Goal: Task Accomplishment & Management: Manage account settings

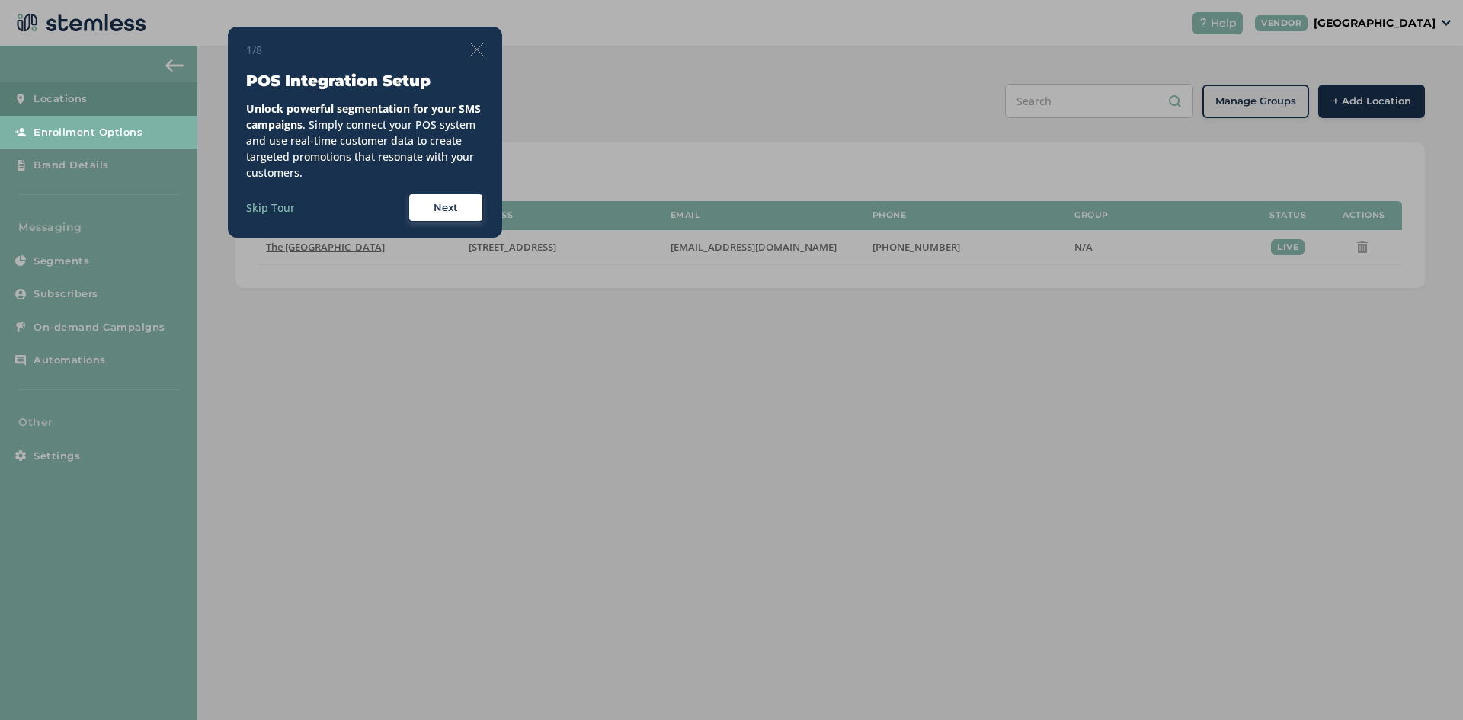
click at [473, 42] on div "1/8" at bounding box center [365, 50] width 238 height 16
click at [446, 209] on span "Next" at bounding box center [445, 207] width 24 height 15
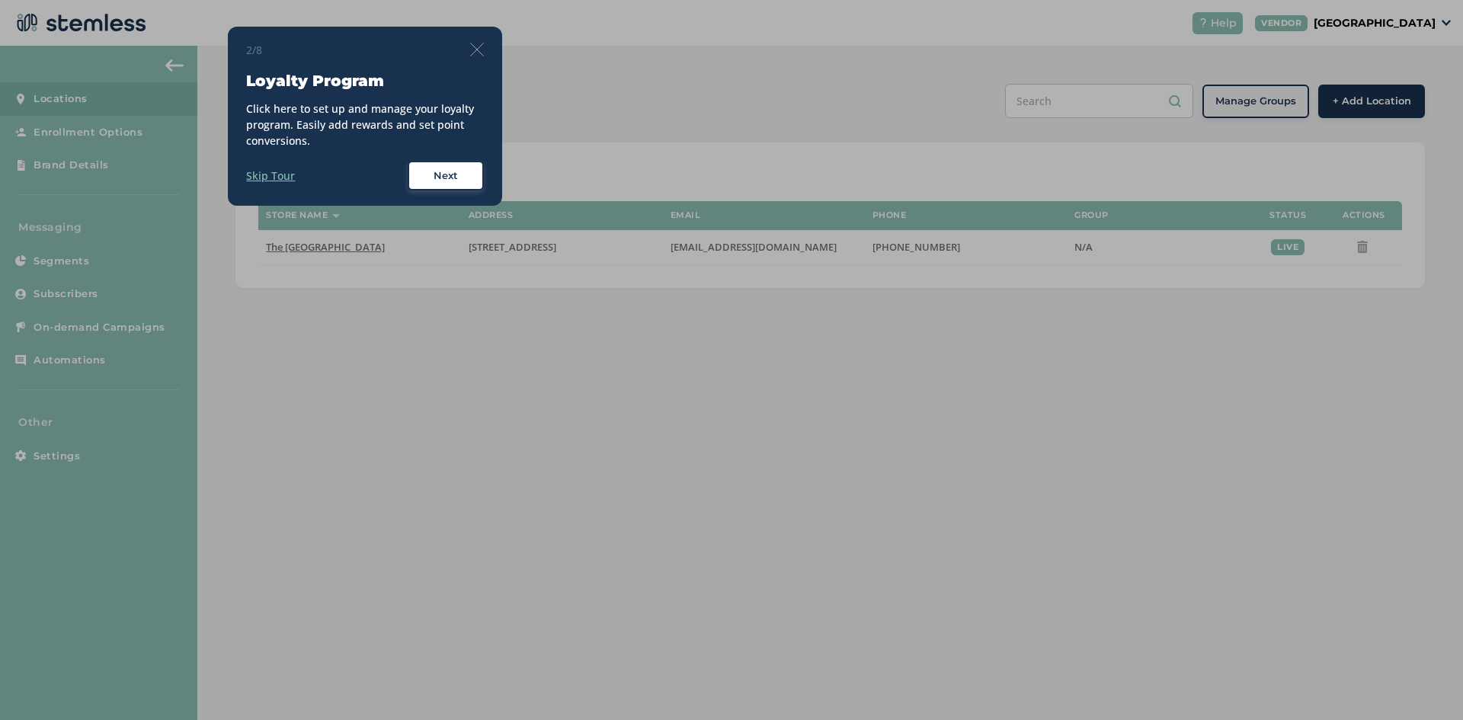
click at [447, 179] on span "Next" at bounding box center [445, 175] width 24 height 15
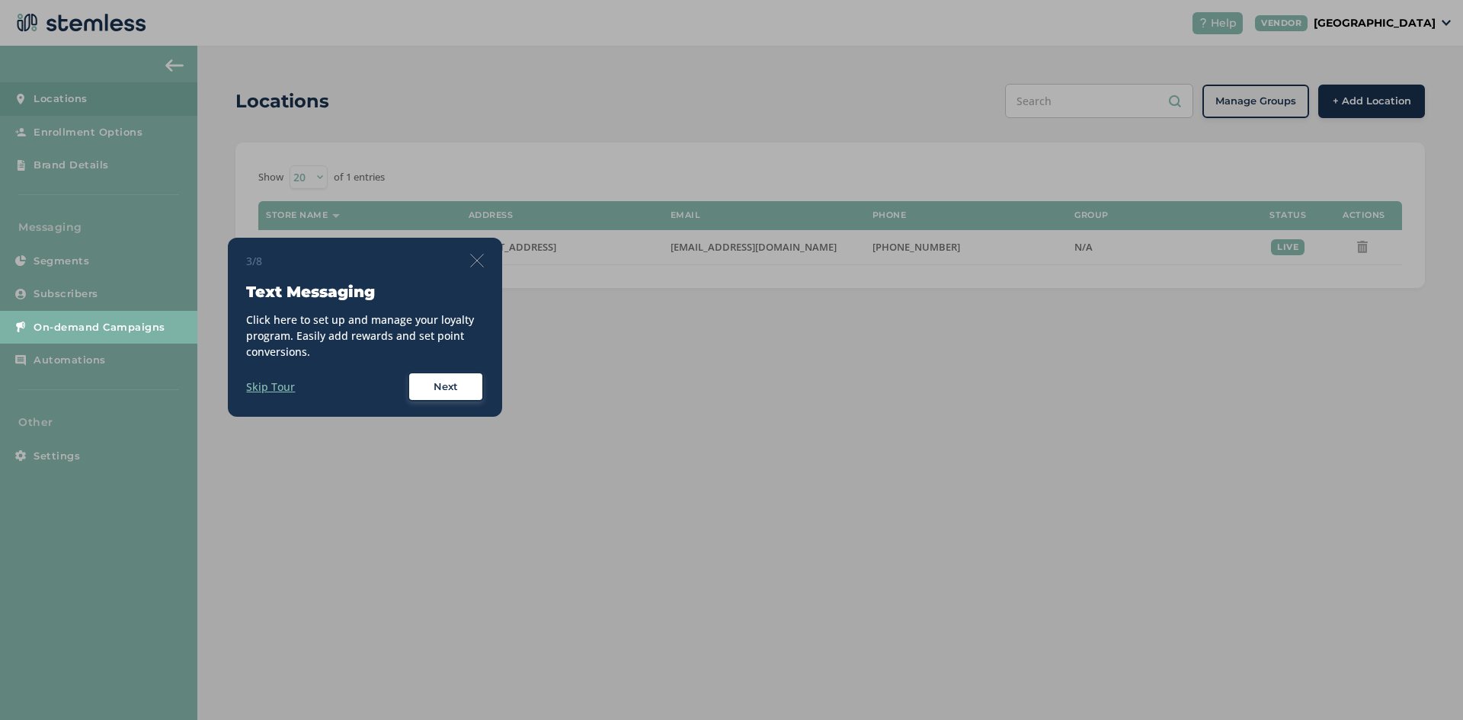
click at [449, 392] on span "Next" at bounding box center [445, 386] width 24 height 15
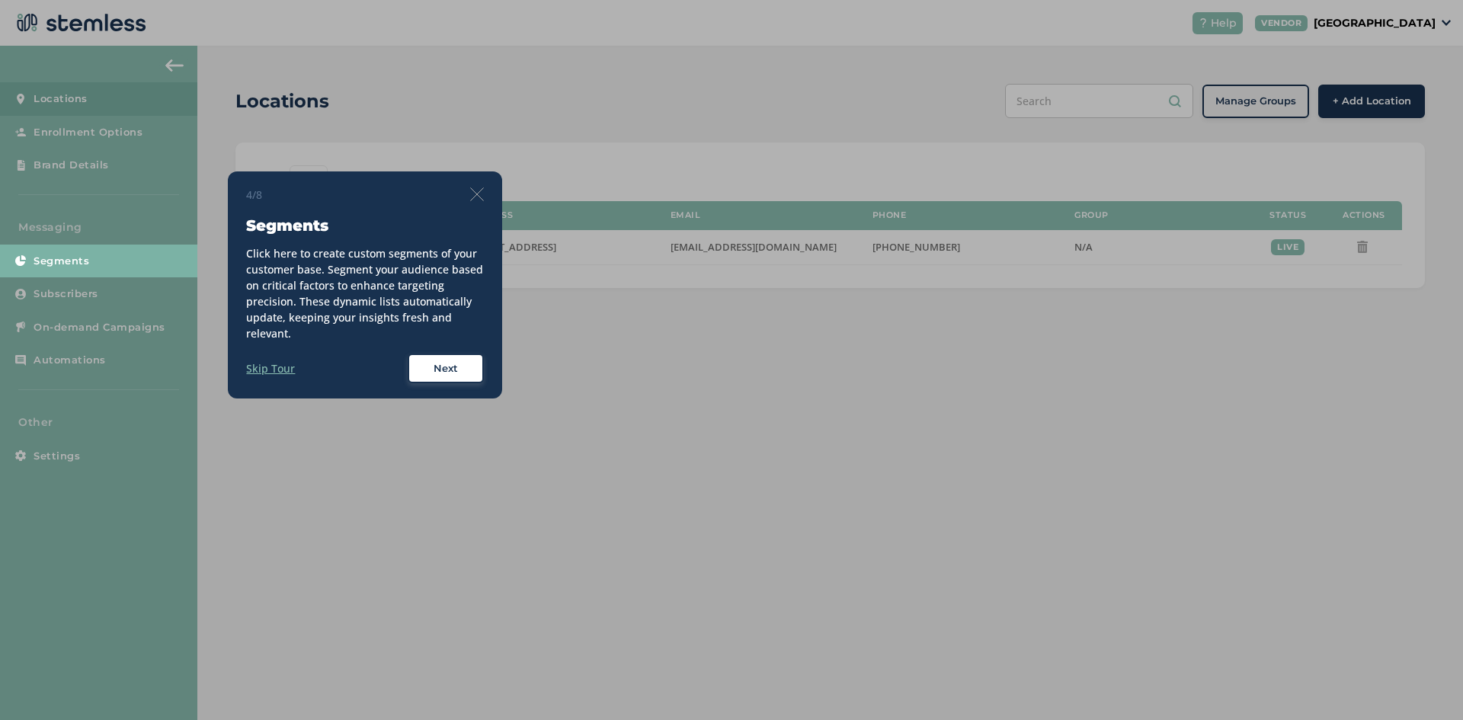
click at [464, 368] on div "Next" at bounding box center [445, 368] width 55 height 15
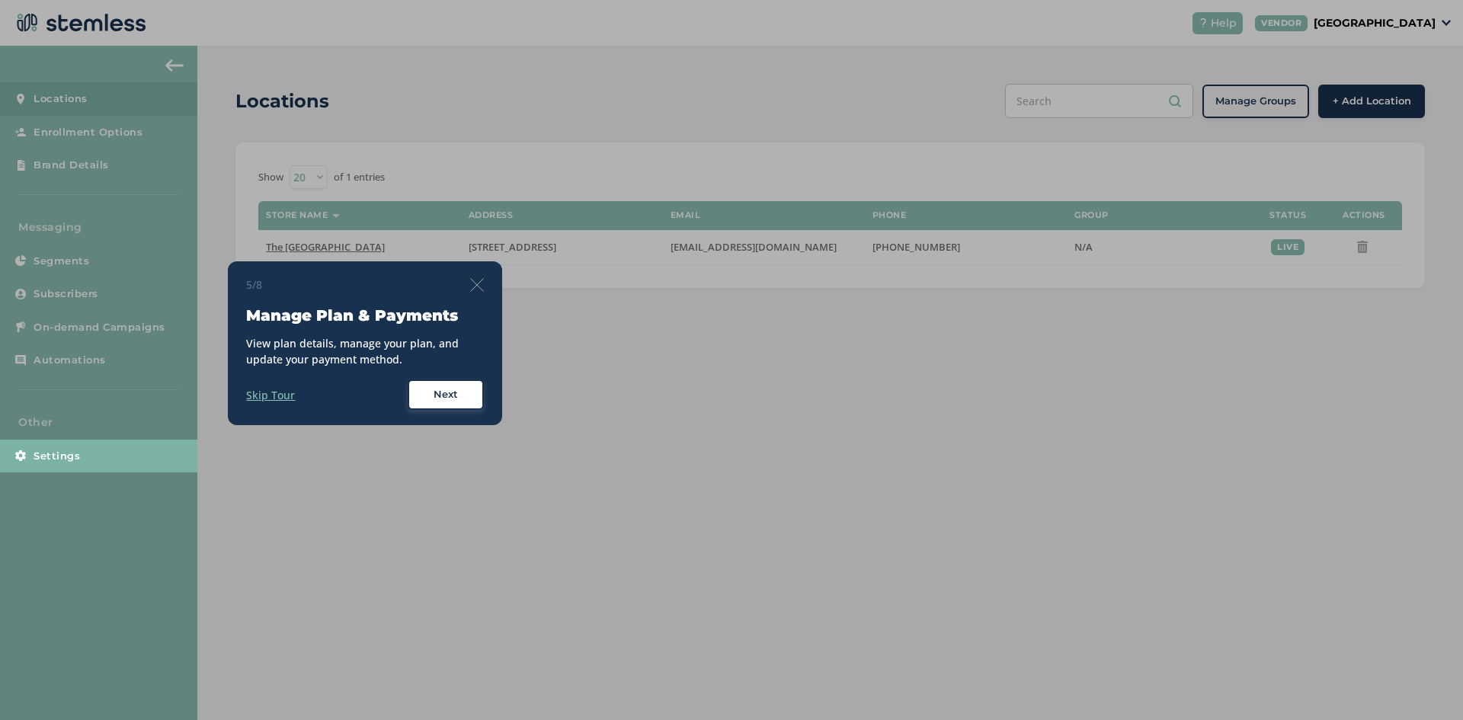
click at [456, 399] on span "Next" at bounding box center [445, 394] width 24 height 15
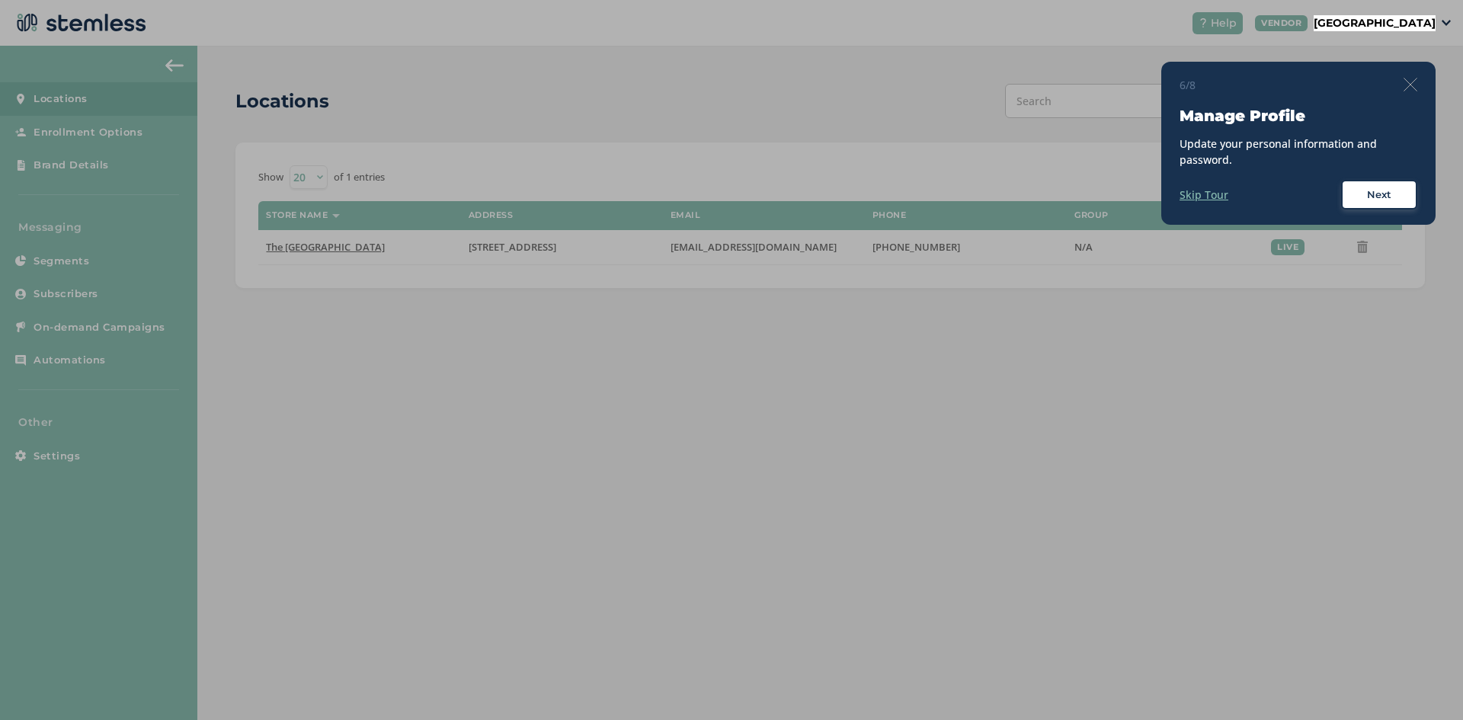
click at [1386, 198] on span "Next" at bounding box center [1379, 194] width 24 height 15
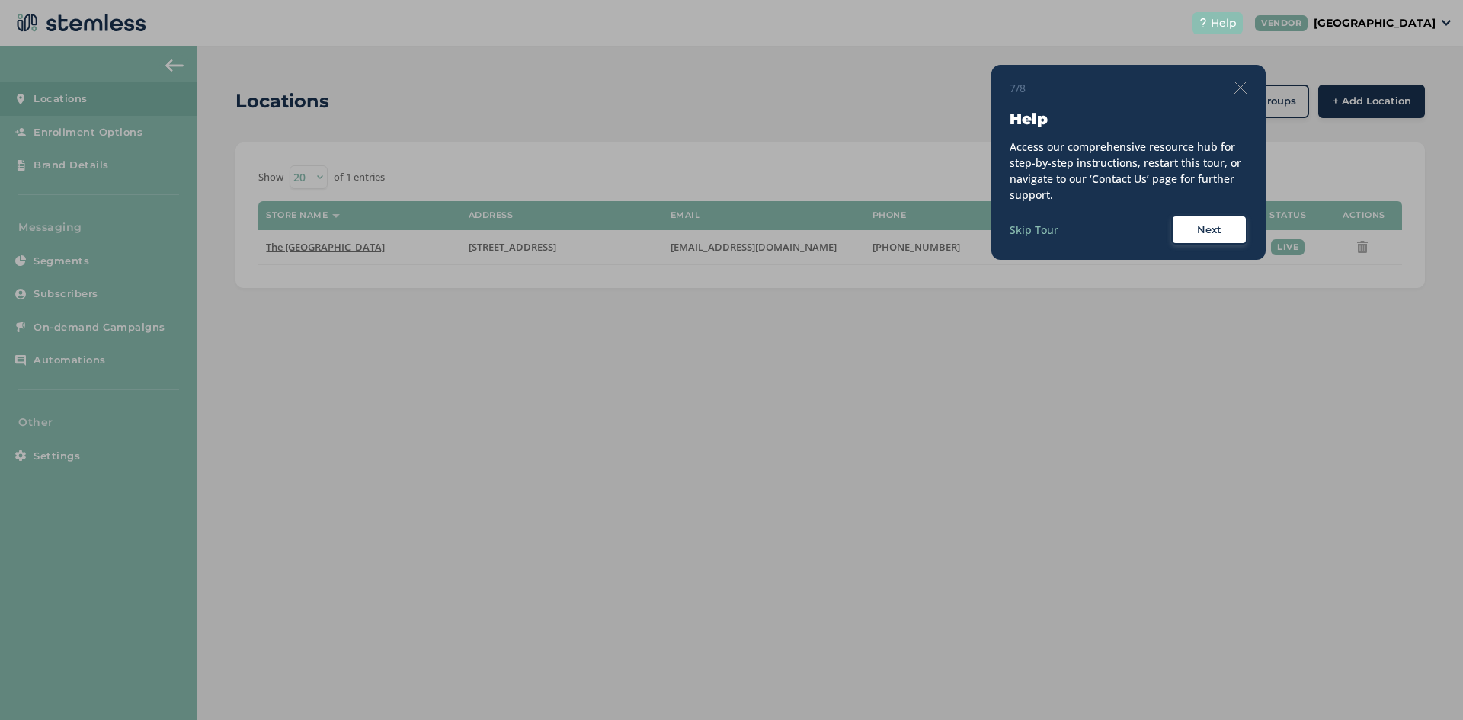
click at [1209, 232] on span "Next" at bounding box center [1209, 229] width 24 height 15
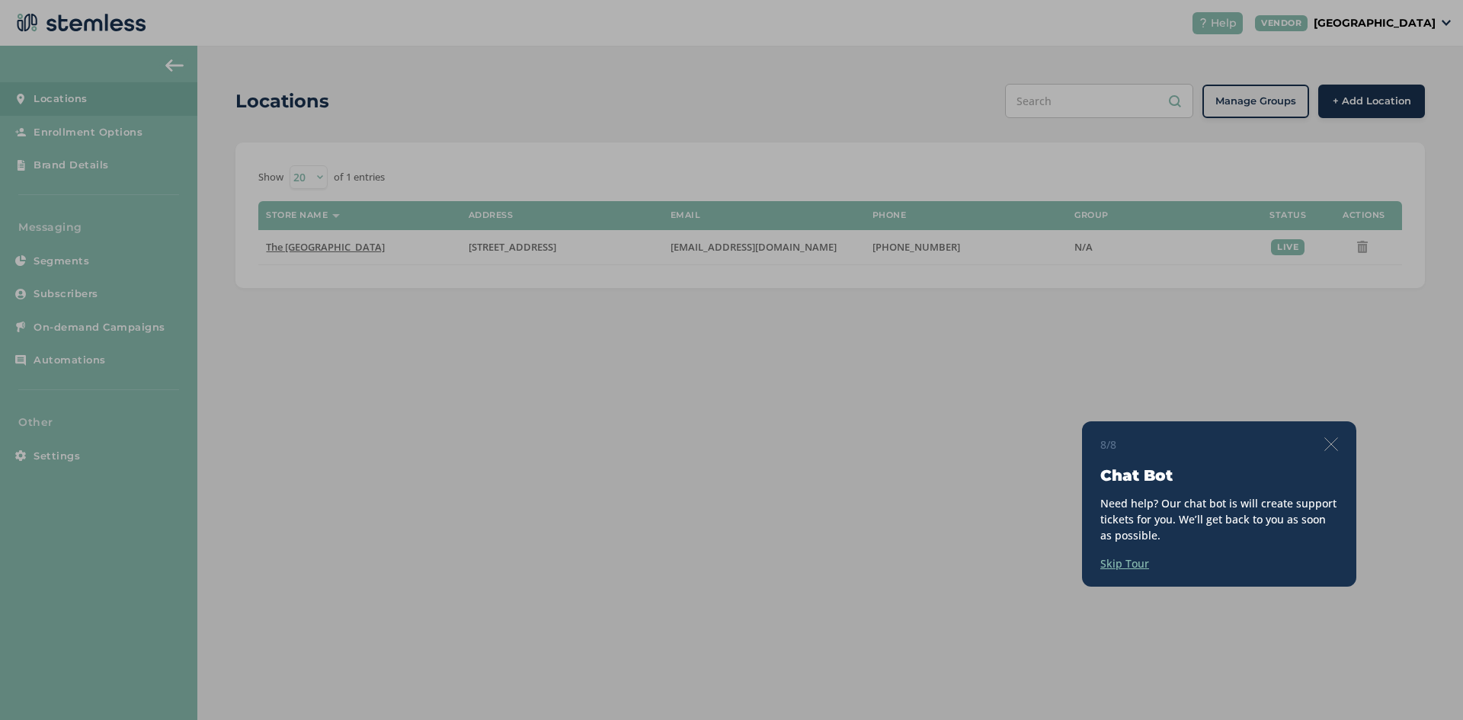
click at [1330, 449] on img at bounding box center [1331, 444] width 14 height 14
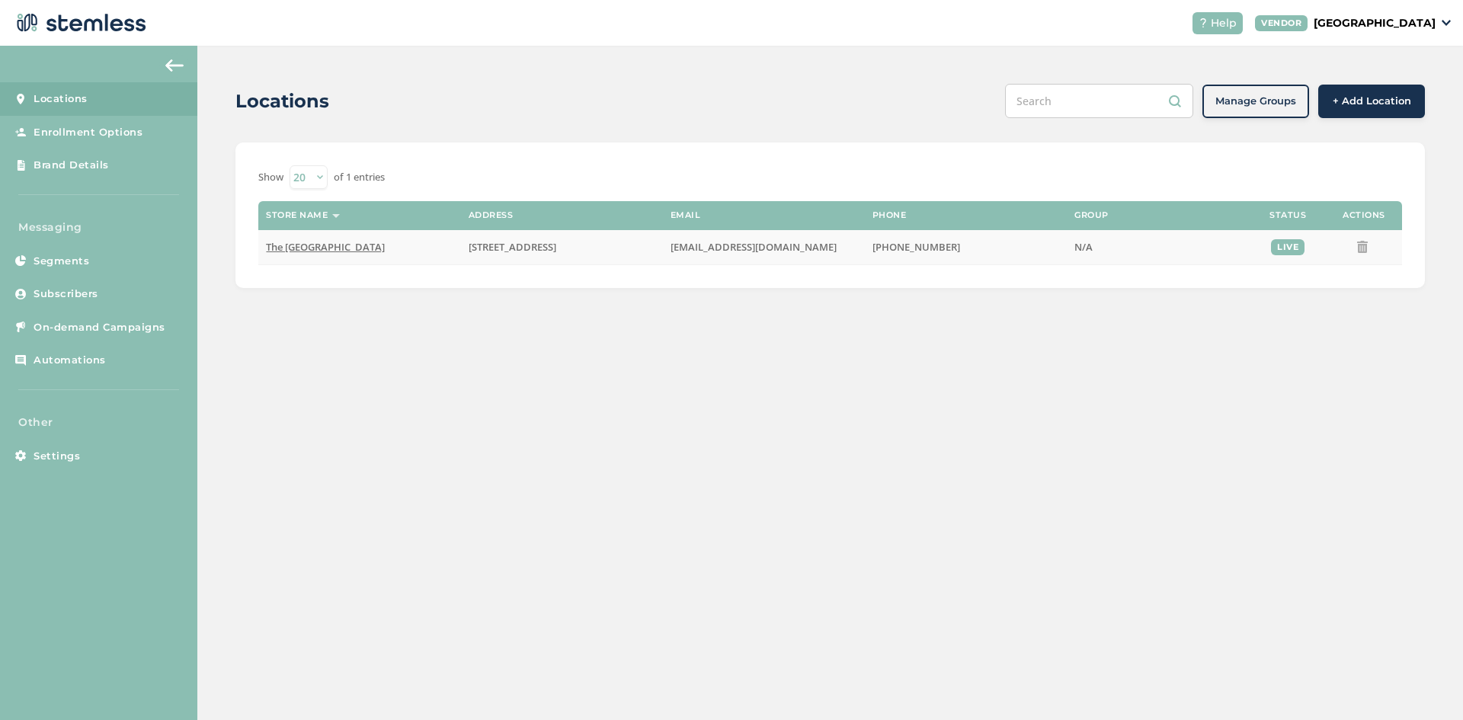
click at [313, 248] on span "The [GEOGRAPHIC_DATA]" at bounding box center [325, 247] width 119 height 14
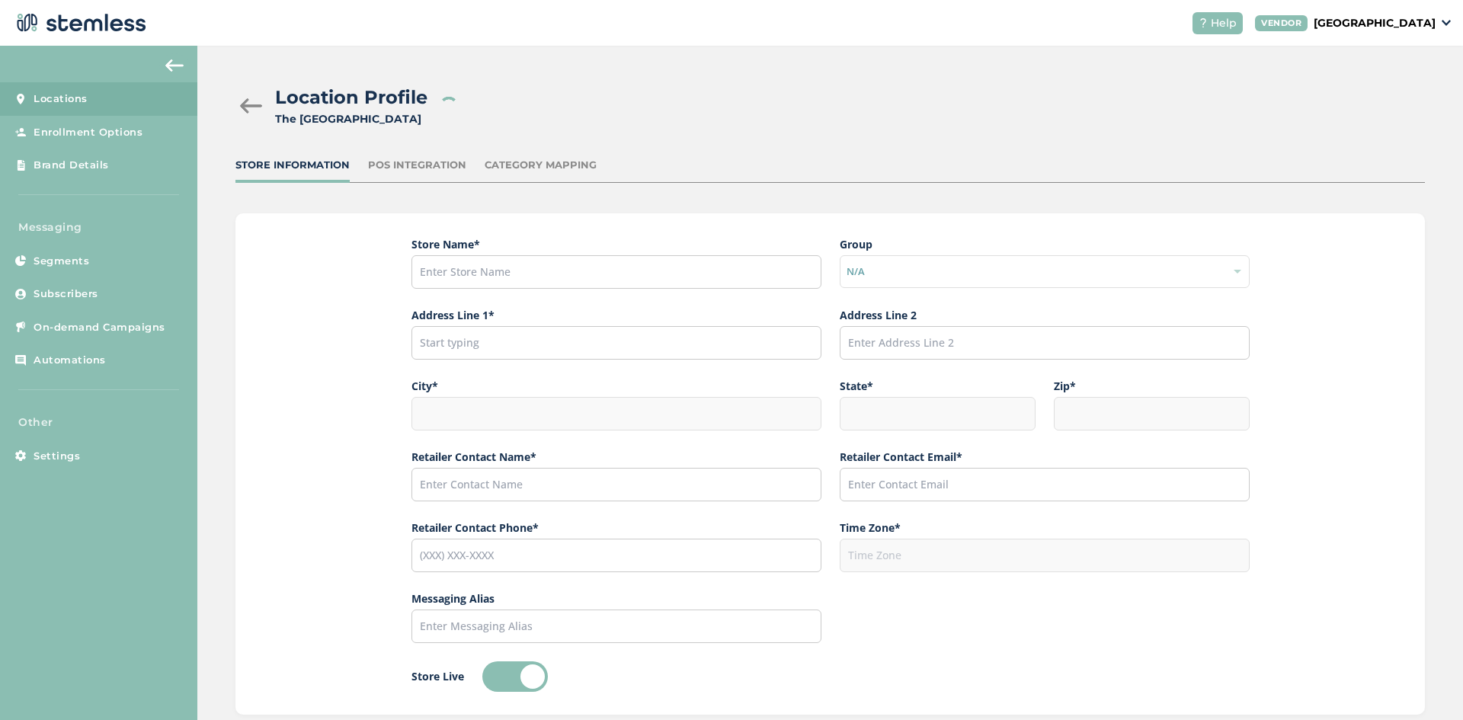
type input "The [GEOGRAPHIC_DATA]"
type input "[STREET_ADDRESS]"
type input "Anchorage"
type input "AK"
type input "99503"
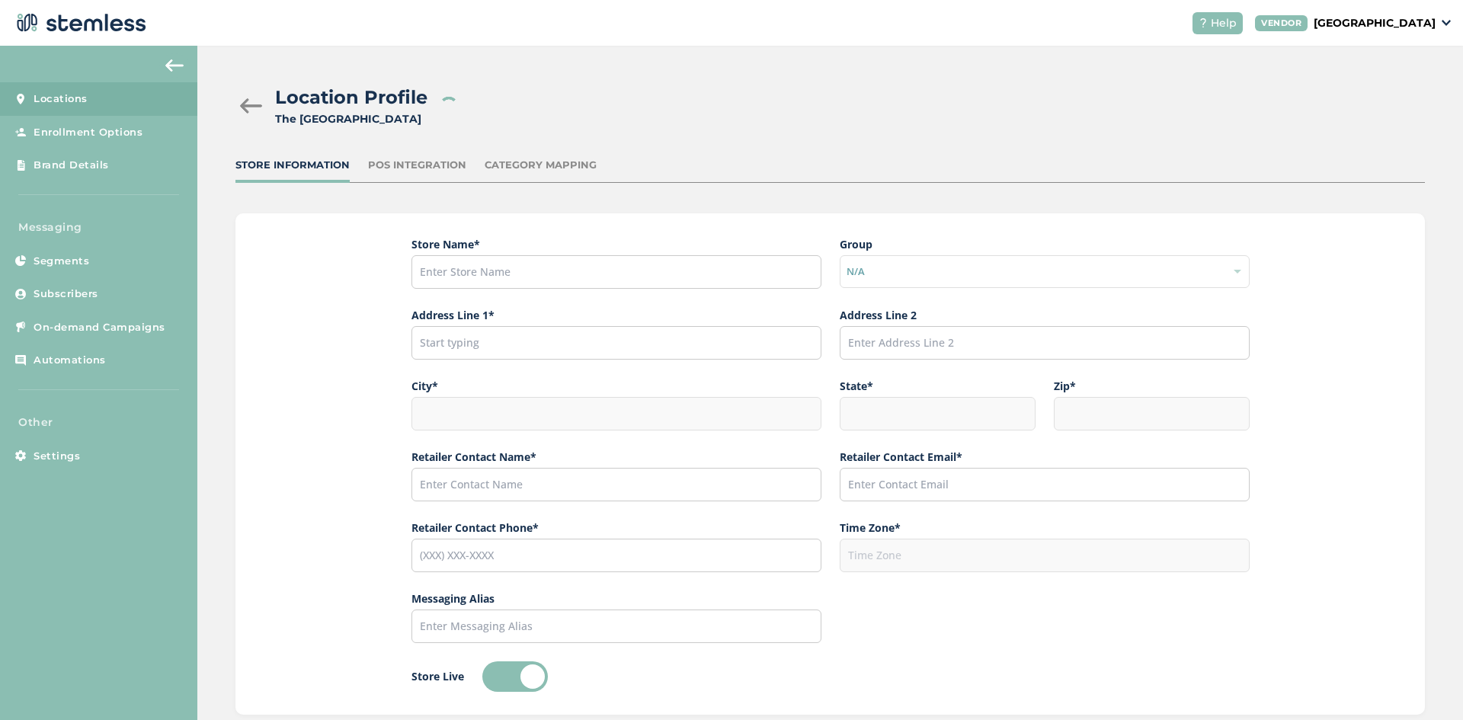
type input "Red Light"
type input "[EMAIL_ADDRESS][DOMAIN_NAME]"
type input "[PHONE_NUMBER]"
type input "America/Anchorage"
click at [98, 331] on span "On-demand Campaigns" at bounding box center [100, 327] width 132 height 15
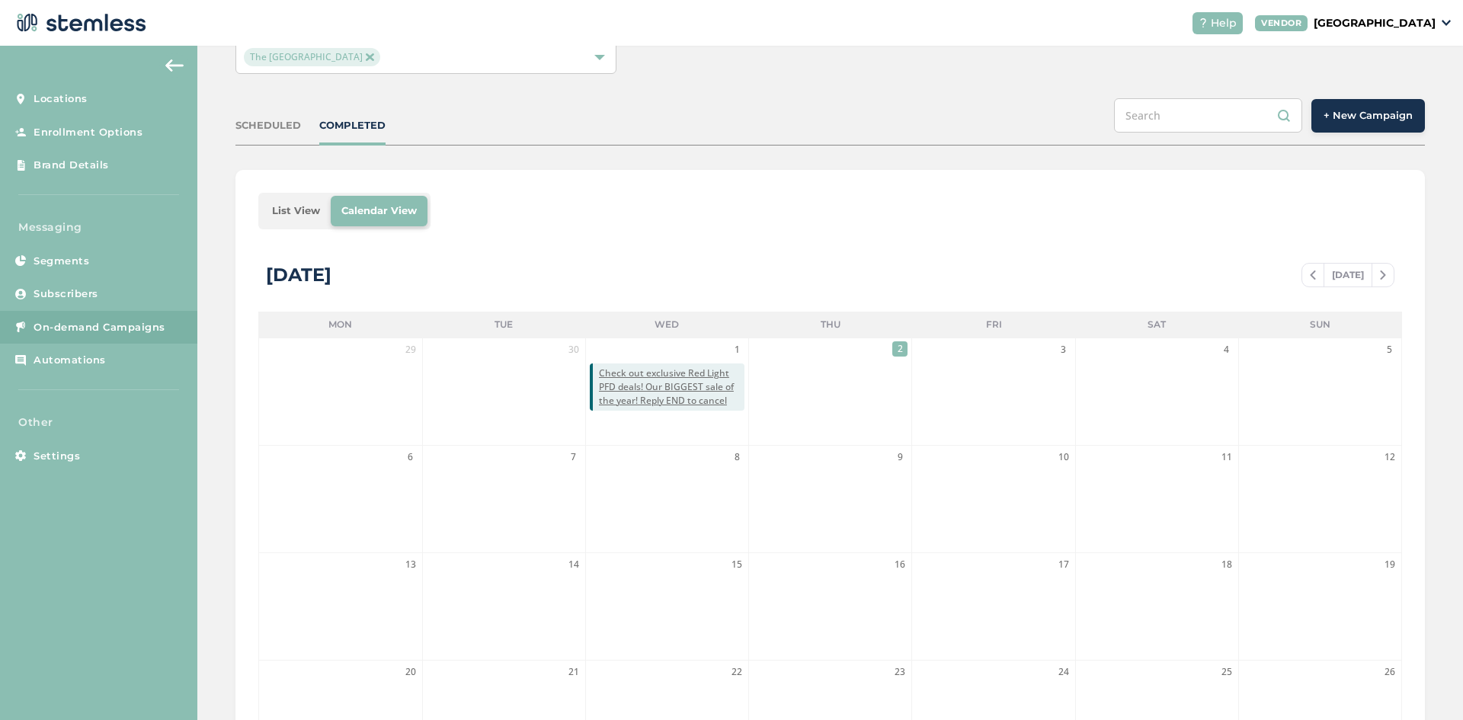
scroll to position [127, 0]
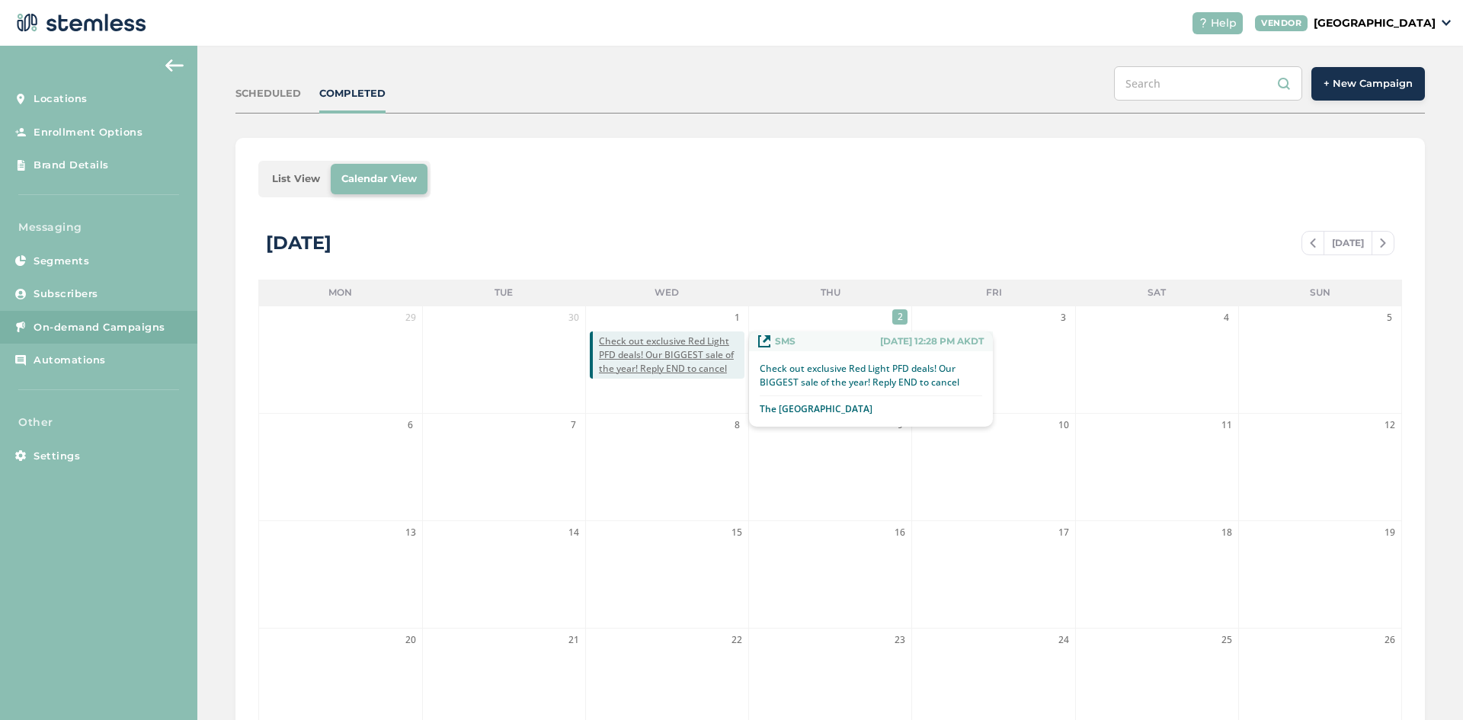
click at [672, 357] on span "Check out exclusive Red Light PFD deals! Our BIGGEST sale of the year! Reply EN…" at bounding box center [671, 354] width 145 height 41
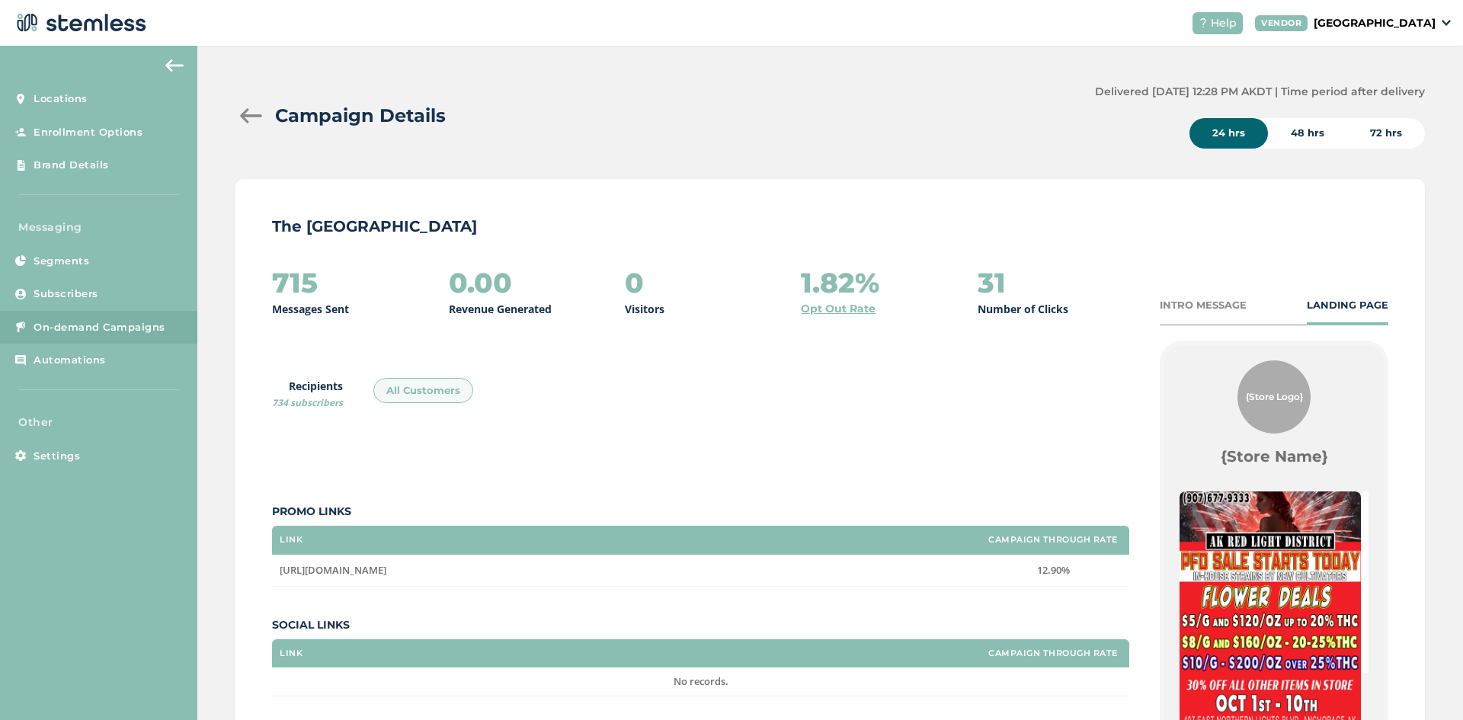
click at [1186, 309] on div "INTRO MESSAGE" at bounding box center [1202, 305] width 87 height 15
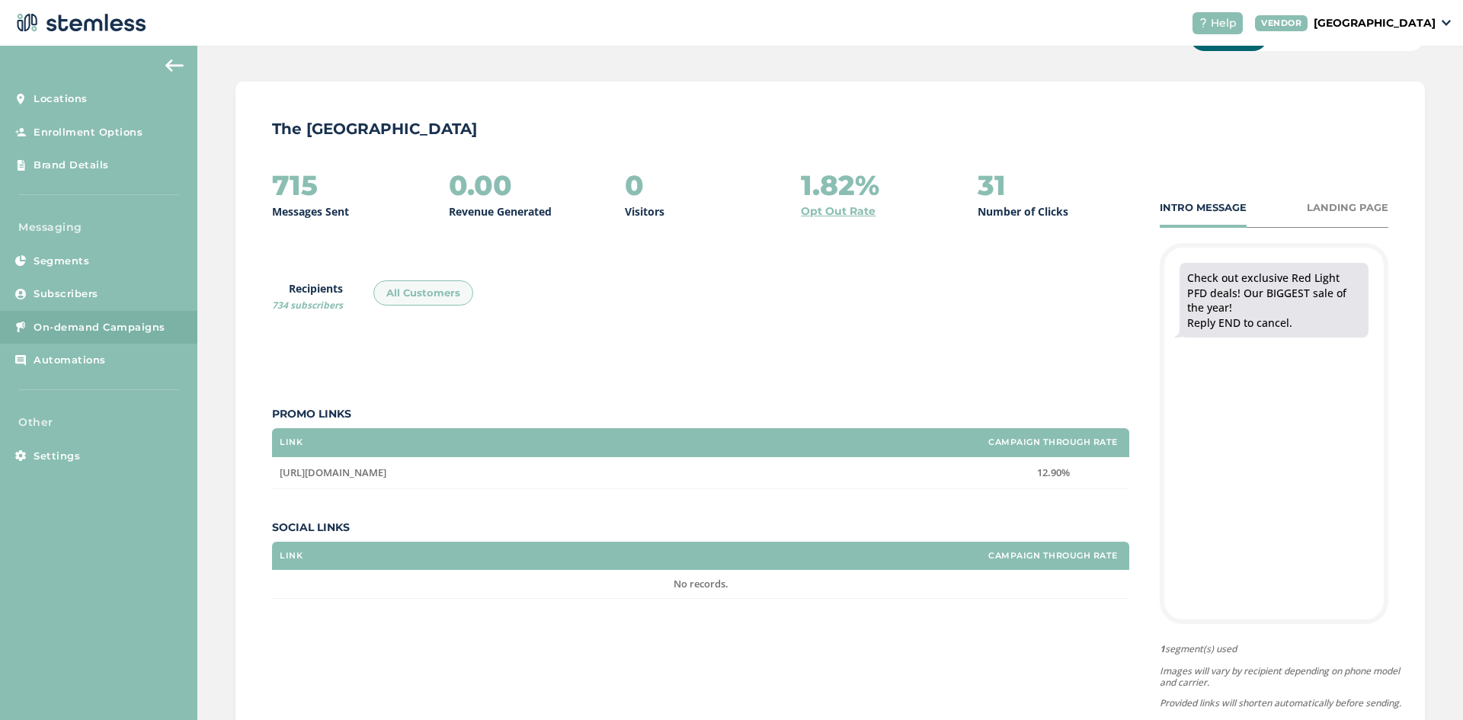
scroll to position [127, 0]
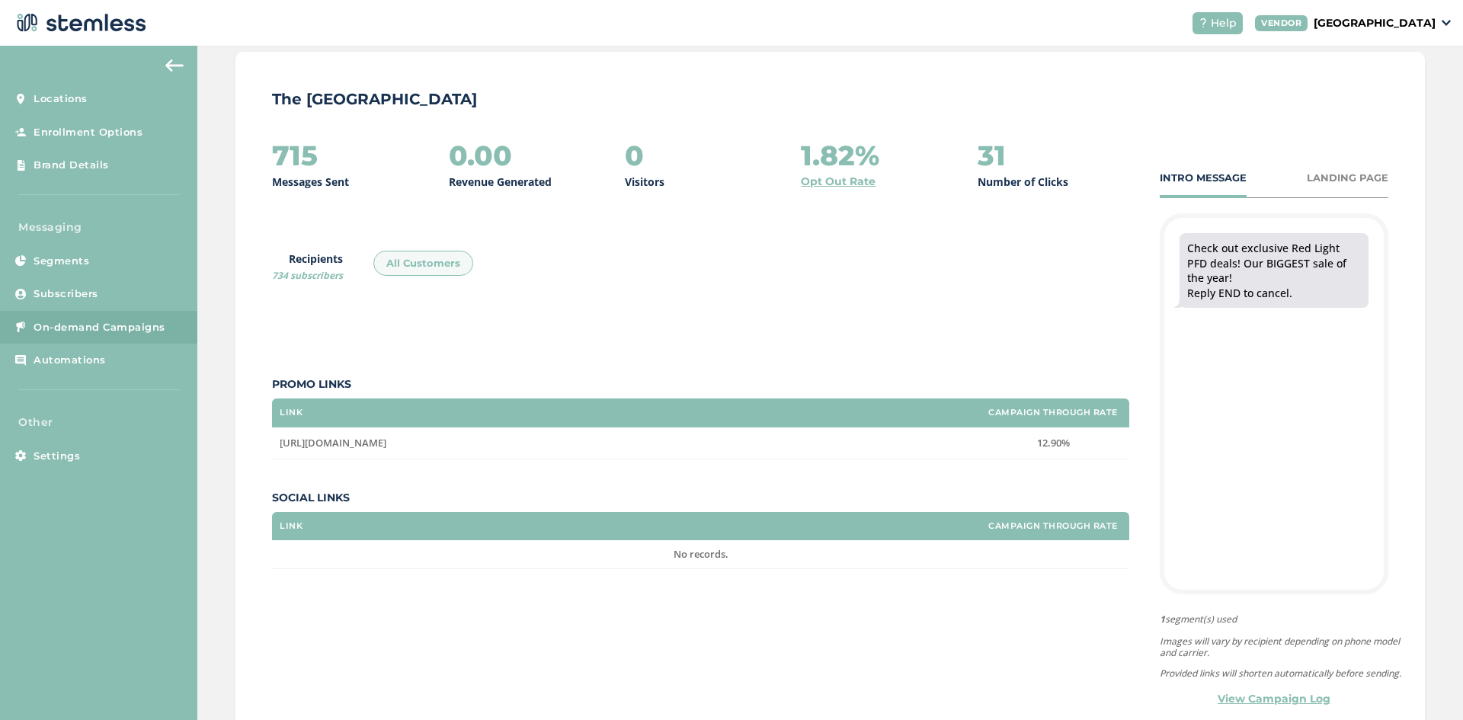
click at [1343, 177] on div "LANDING PAGE" at bounding box center [1347, 178] width 82 height 15
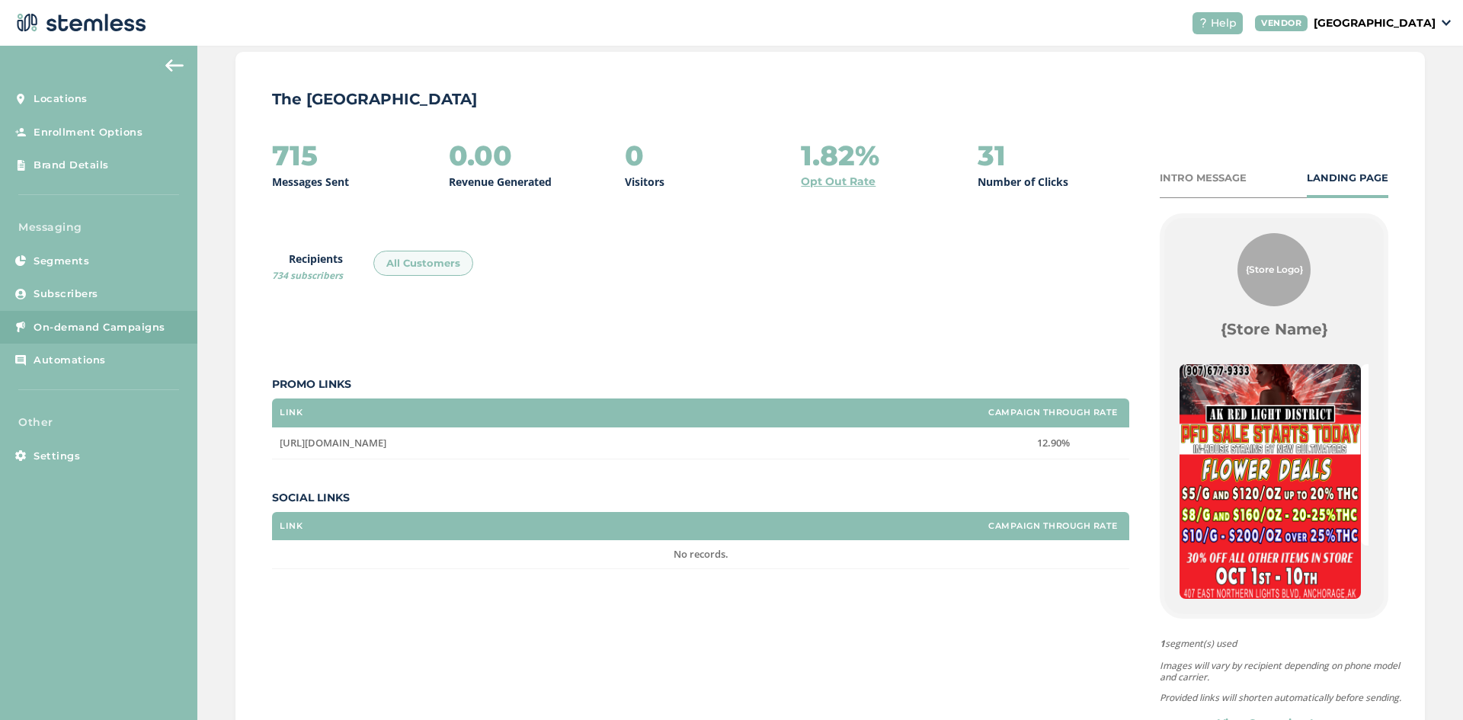
click at [1172, 182] on div "INTRO MESSAGE" at bounding box center [1202, 178] width 87 height 15
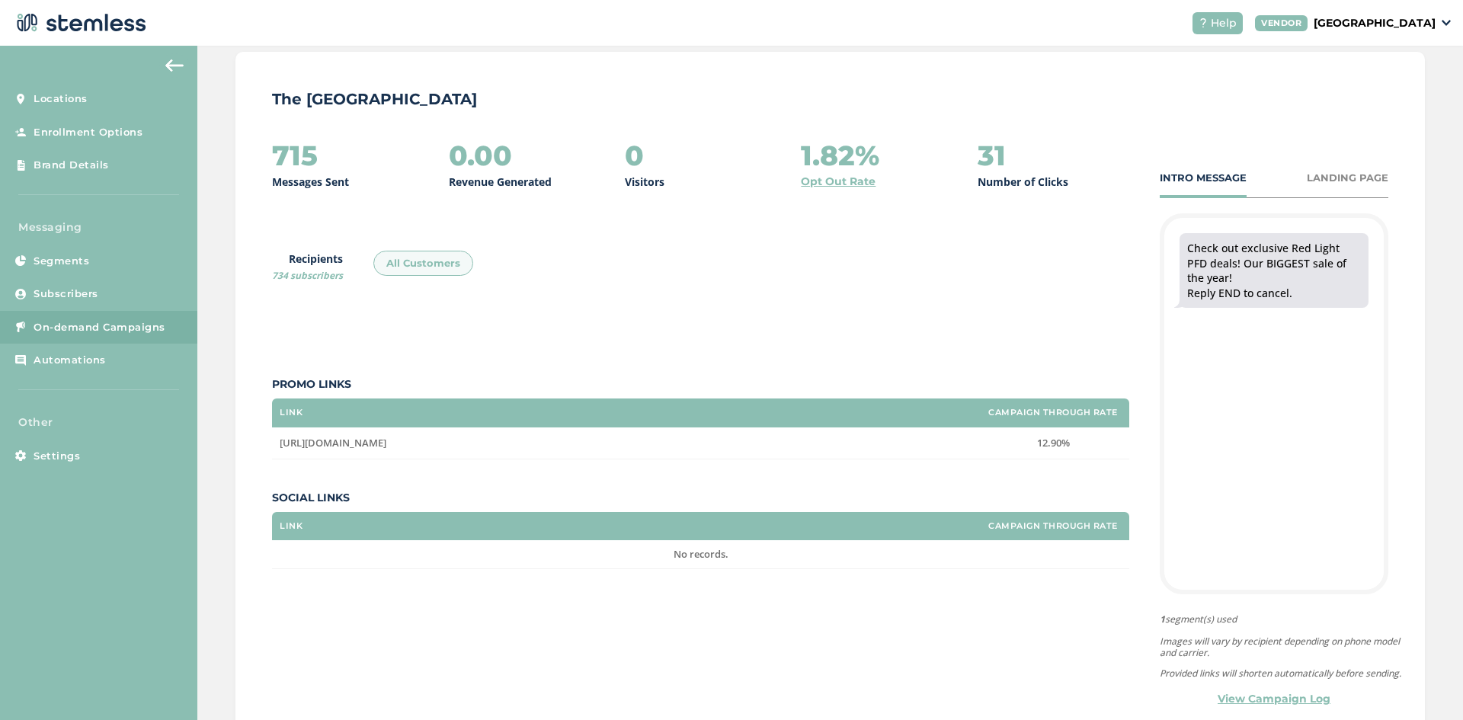
click at [1339, 186] on div "INTRO MESSAGE LANDING PAGE" at bounding box center [1273, 185] width 229 height 28
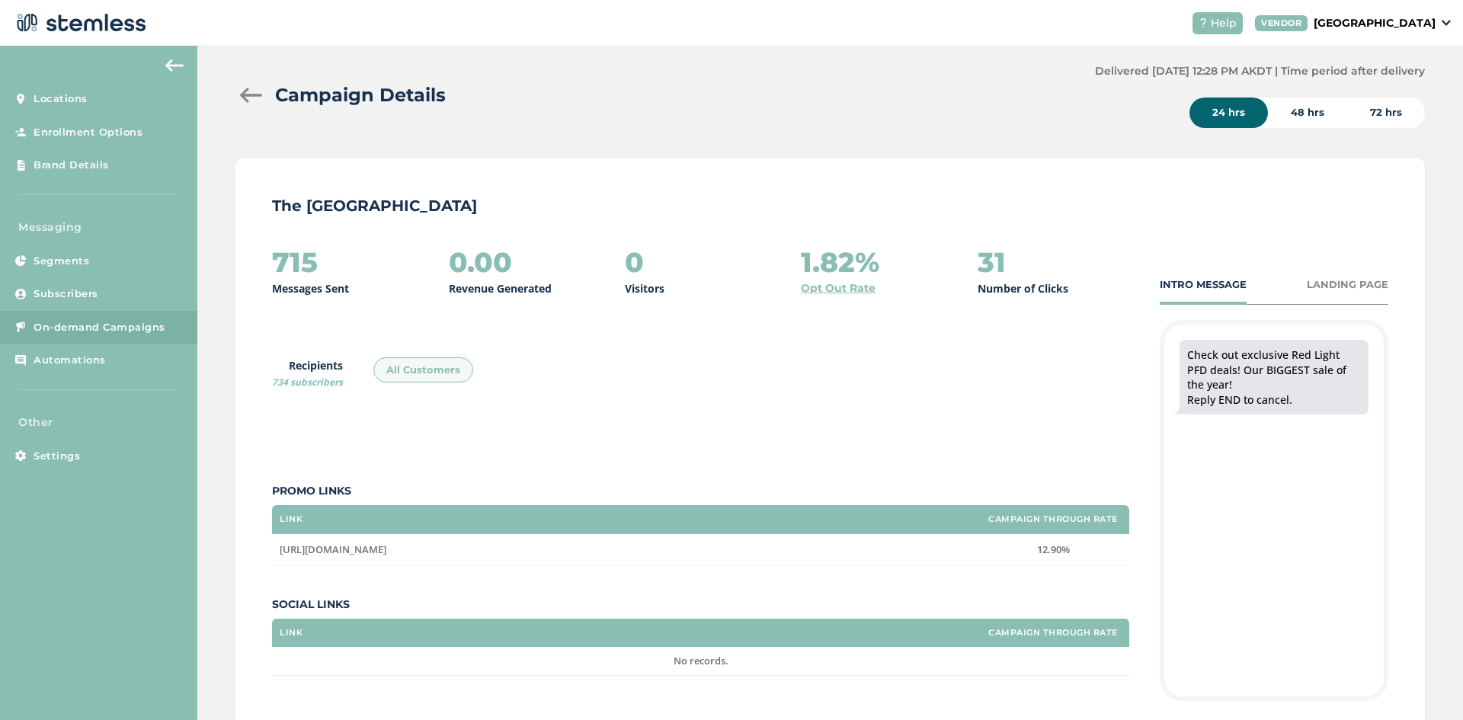
scroll to position [0, 0]
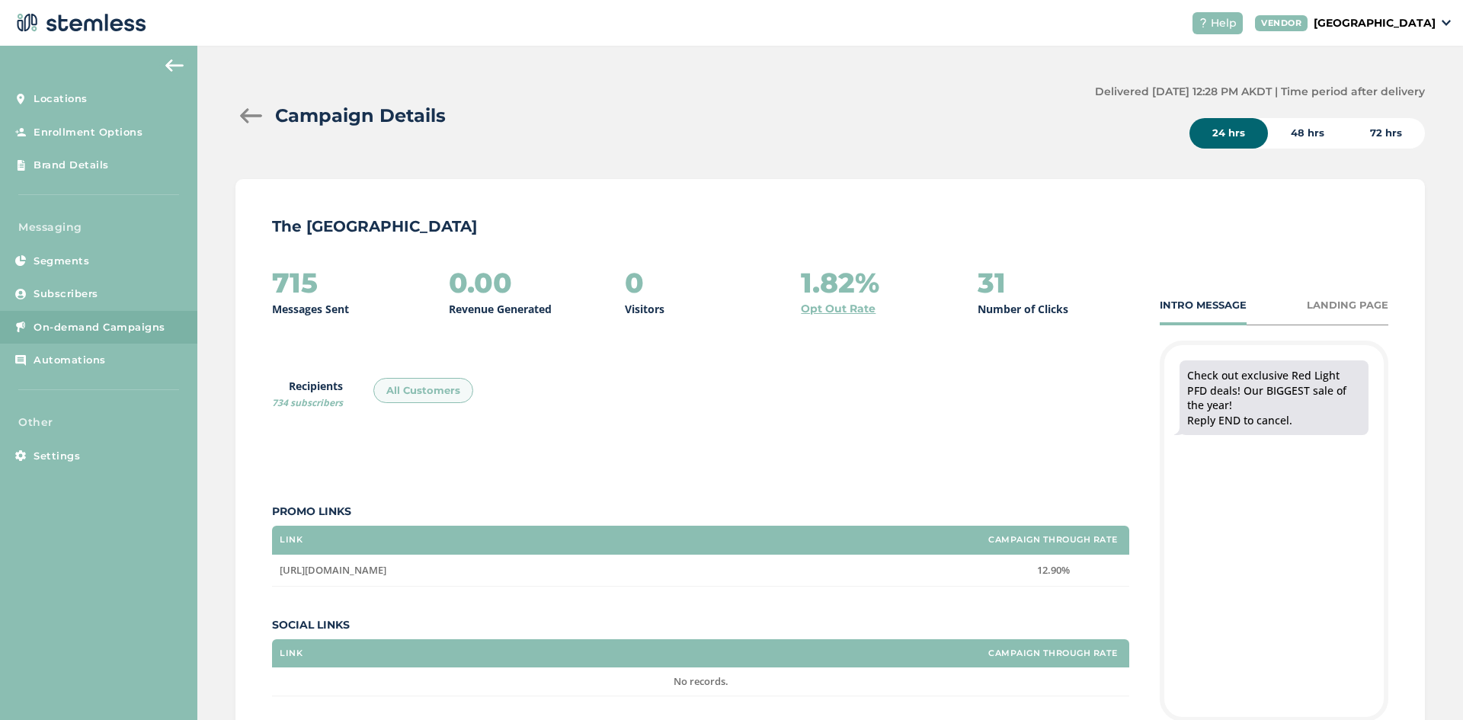
click at [1307, 133] on div "48 hrs" at bounding box center [1307, 133] width 79 height 30
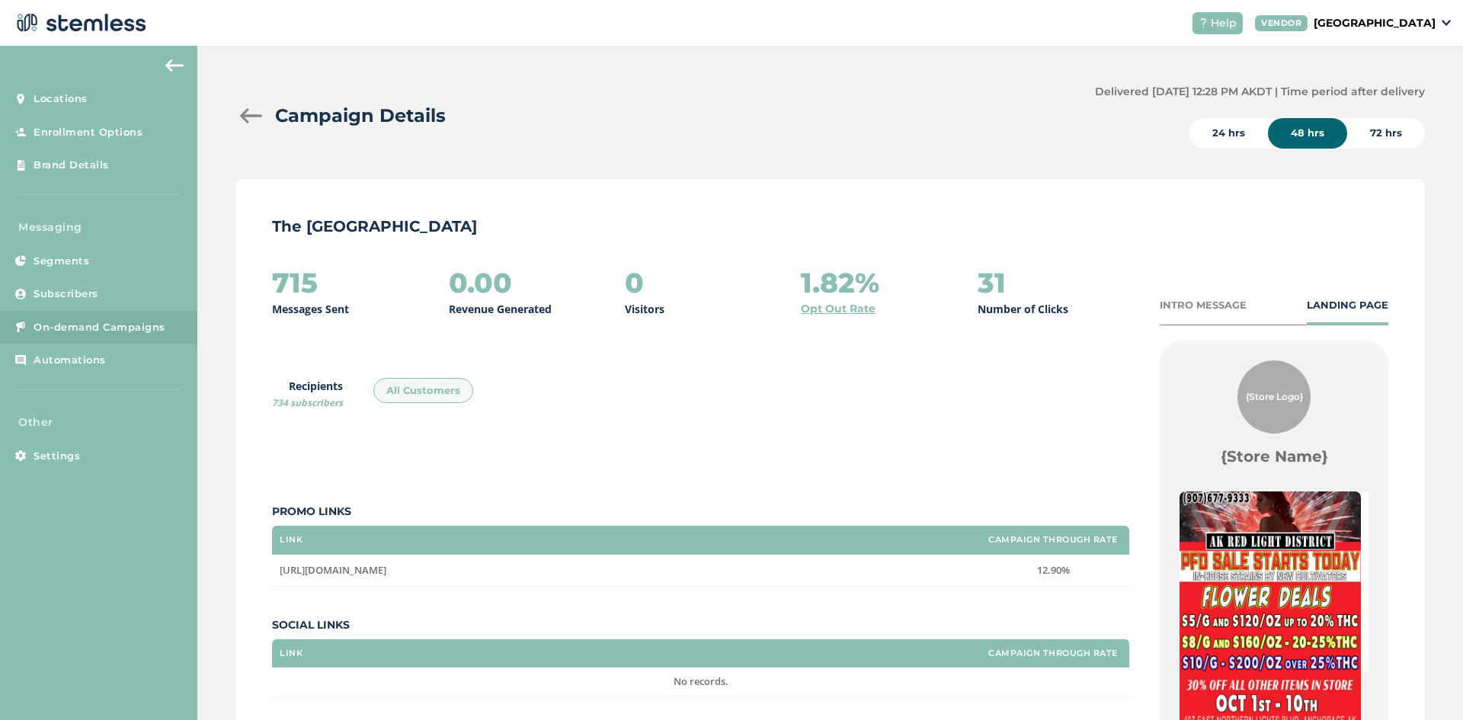
click at [1227, 133] on div "24 hrs" at bounding box center [1228, 133] width 78 height 30
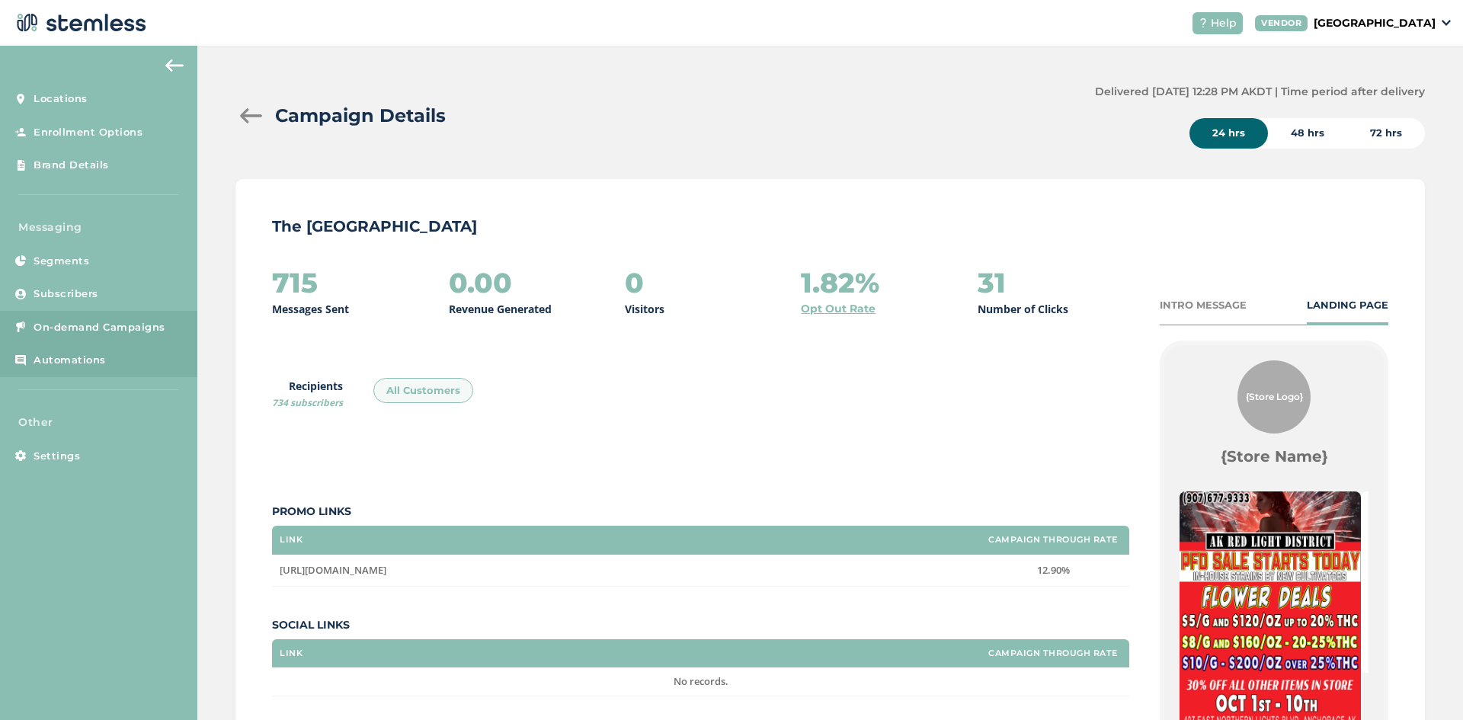
click at [53, 365] on span "Automations" at bounding box center [70, 360] width 72 height 15
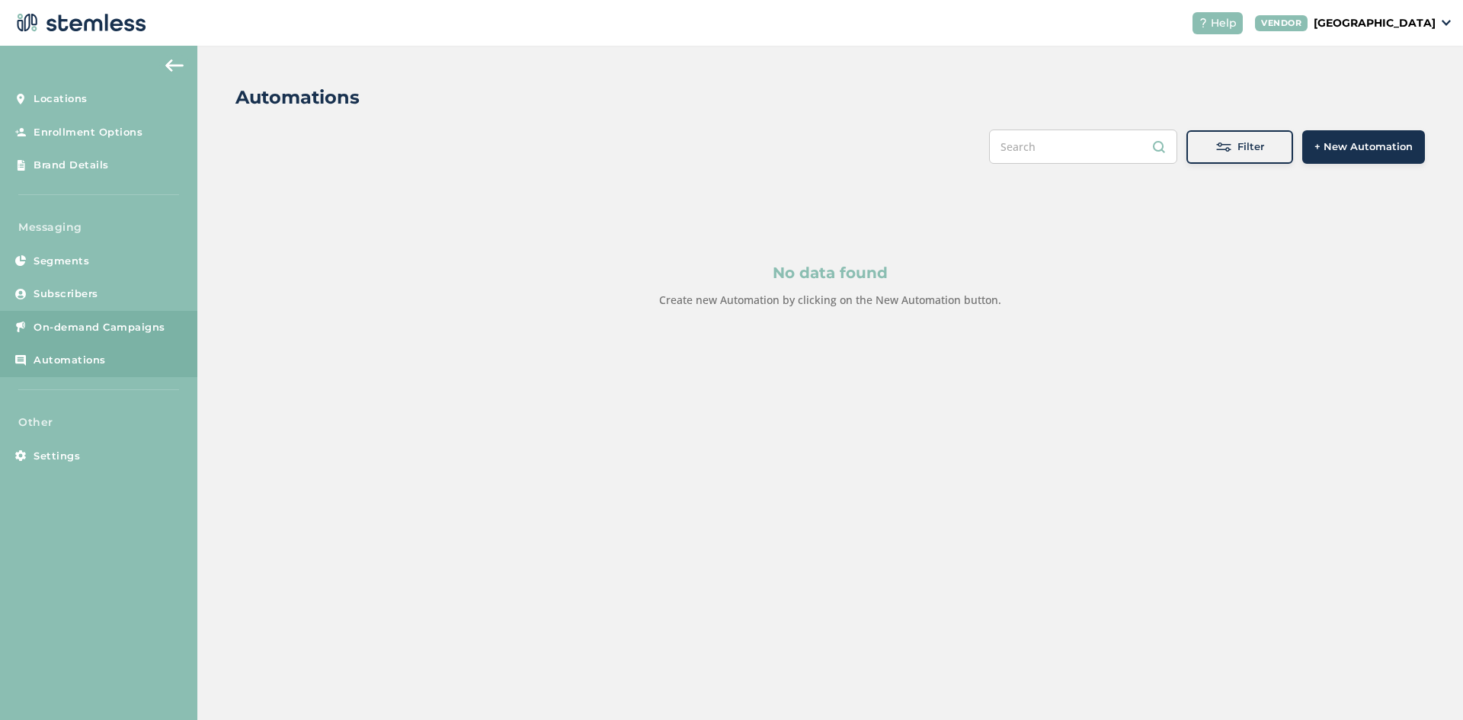
click at [120, 322] on span "On-demand Campaigns" at bounding box center [100, 327] width 132 height 15
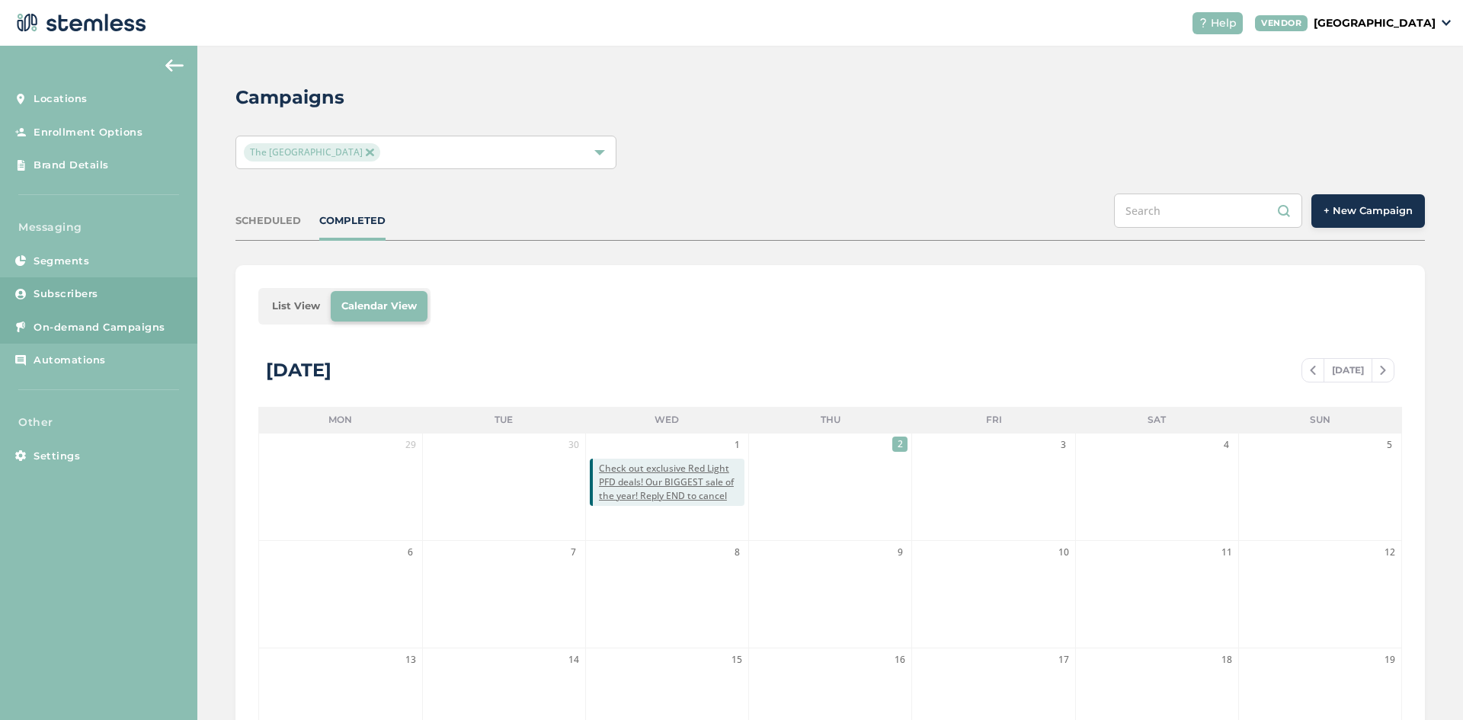
click at [89, 299] on span "Subscribers" at bounding box center [66, 293] width 65 height 15
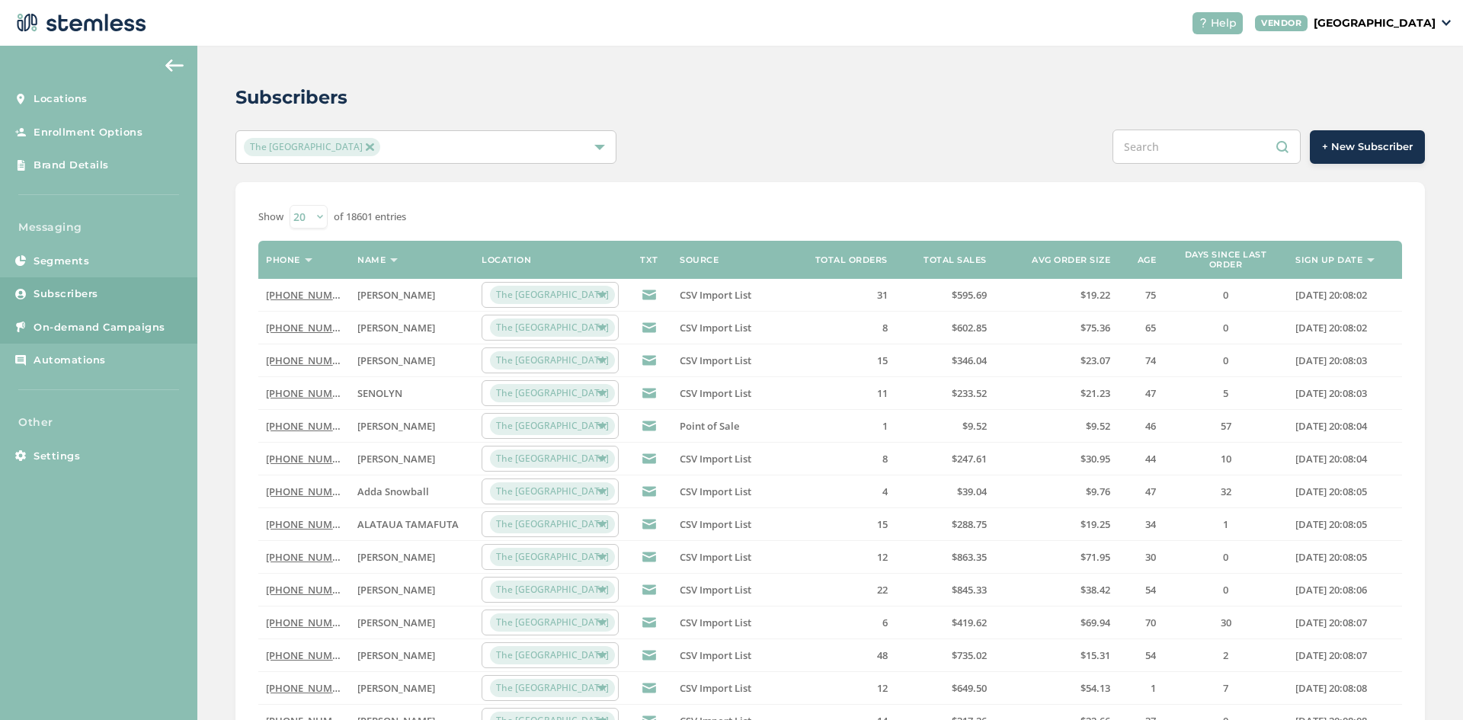
click at [81, 327] on span "On-demand Campaigns" at bounding box center [100, 327] width 132 height 15
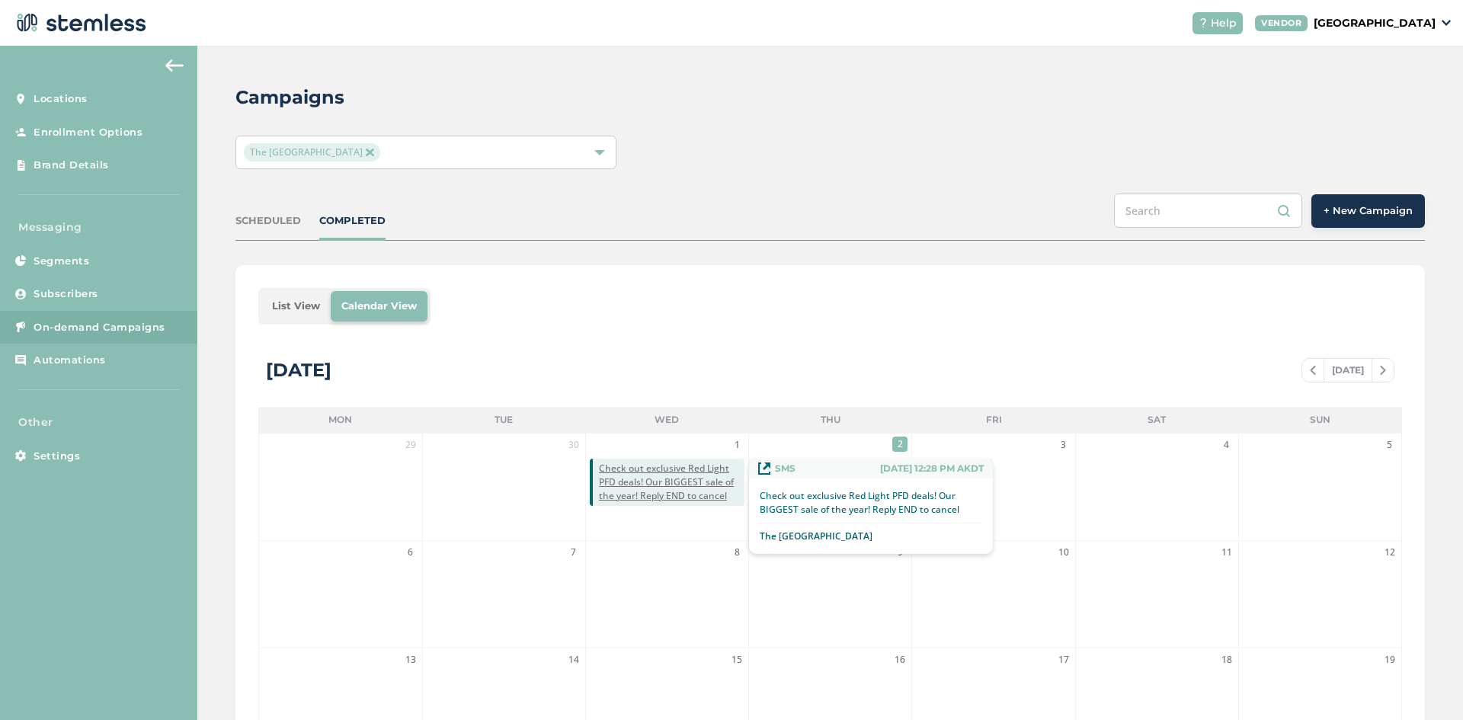
click at [668, 492] on span "Check out exclusive Red Light PFD deals! Our BIGGEST sale of the year! Reply EN…" at bounding box center [671, 482] width 145 height 41
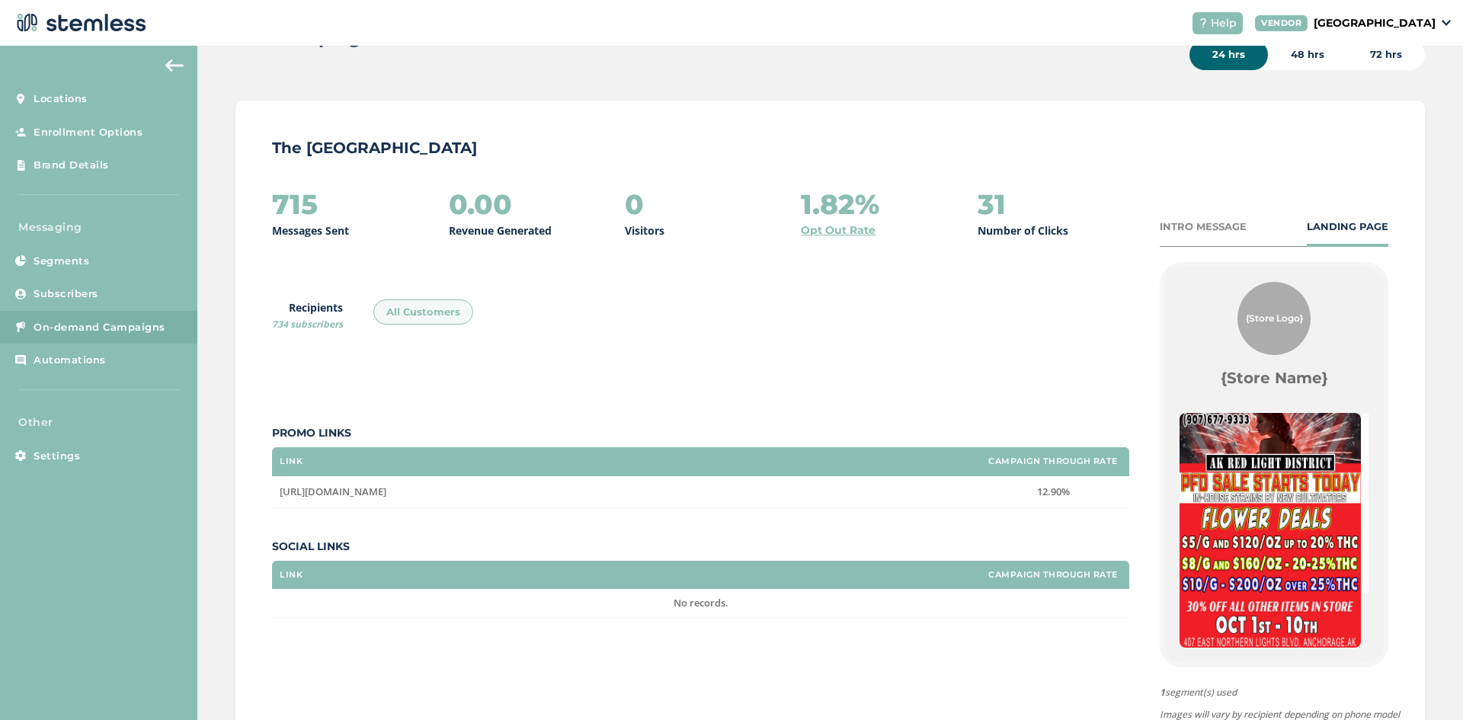
scroll to position [127, 0]
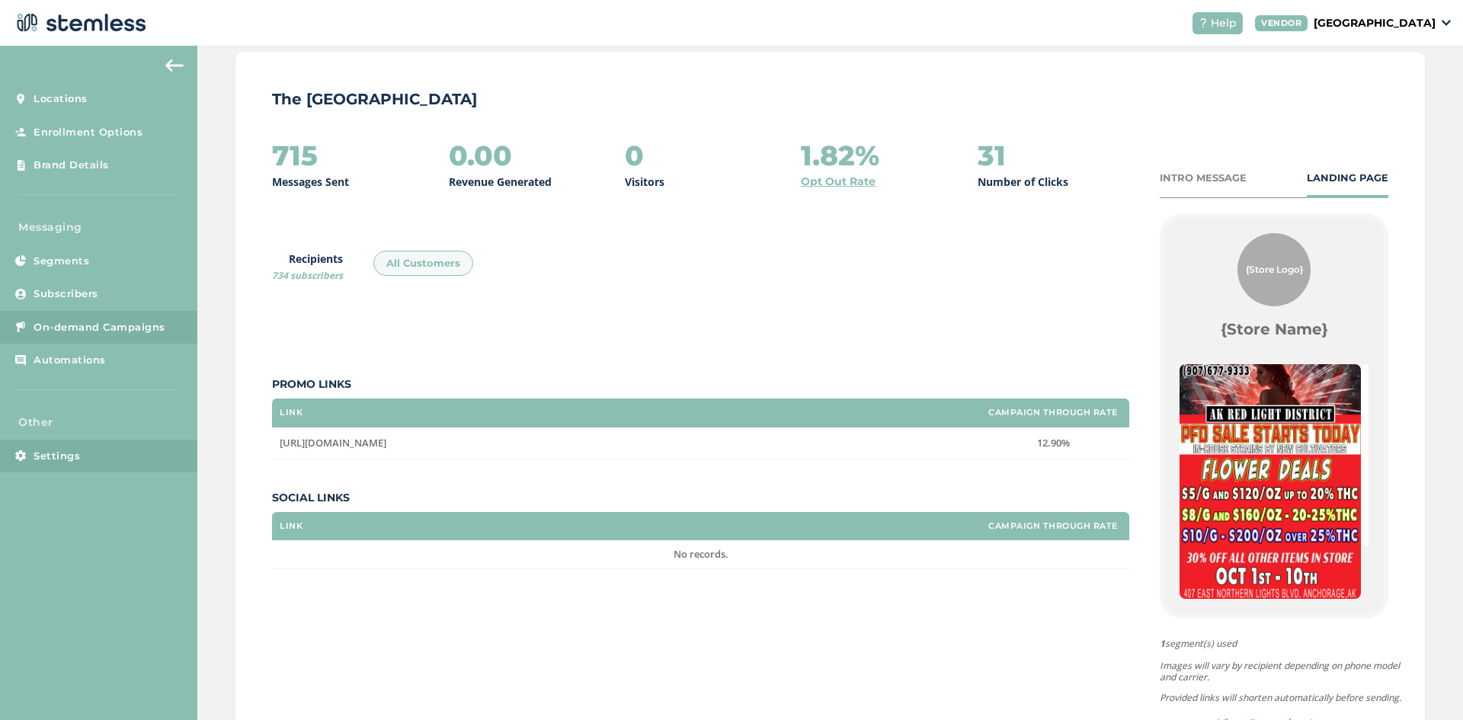
click at [82, 458] on link "Settings" at bounding box center [98, 457] width 197 height 34
